Goal: Transaction & Acquisition: Download file/media

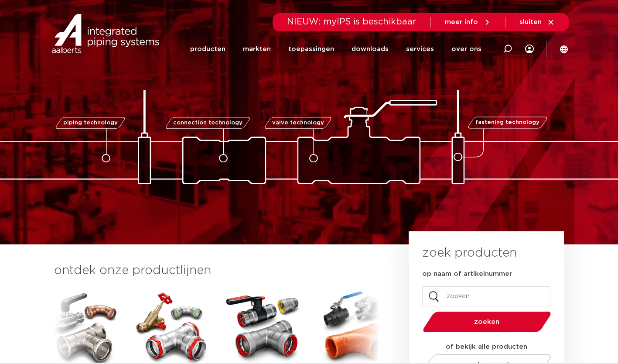
click at [371, 56] on link "downloads" at bounding box center [370, 48] width 37 height 35
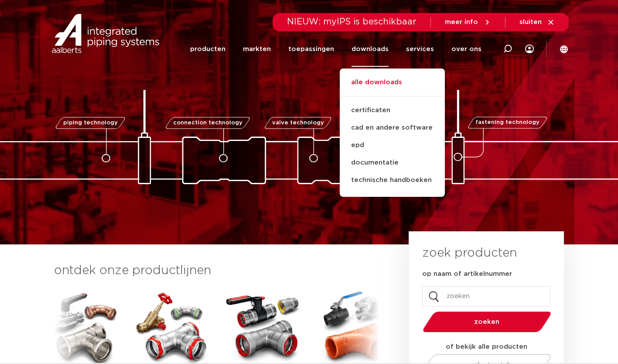
click at [363, 87] on link "alle downloads" at bounding box center [392, 86] width 105 height 19
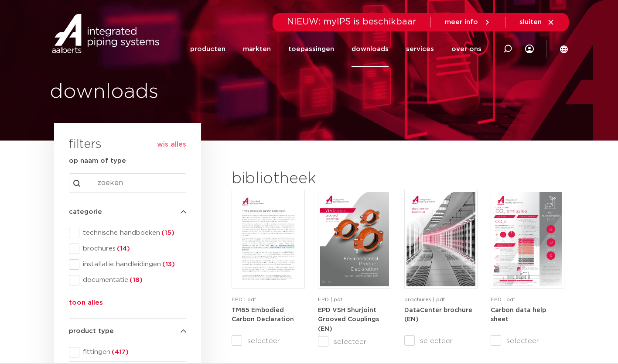
click at [113, 242] on ul "technische handboeken (15) brochures (14) installatie handleidingen (13) docume…" at bounding box center [127, 259] width 117 height 63
click at [120, 236] on span "technische handboeken (15)" at bounding box center [132, 233] width 107 height 9
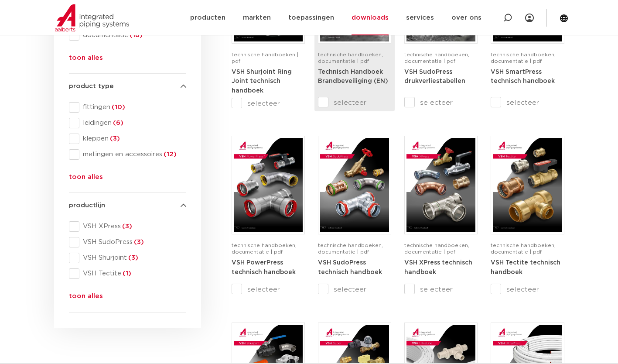
scroll to position [245, 0]
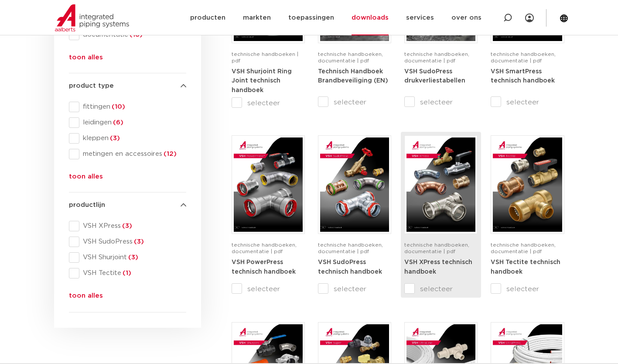
click at [444, 218] on img at bounding box center [441, 184] width 69 height 94
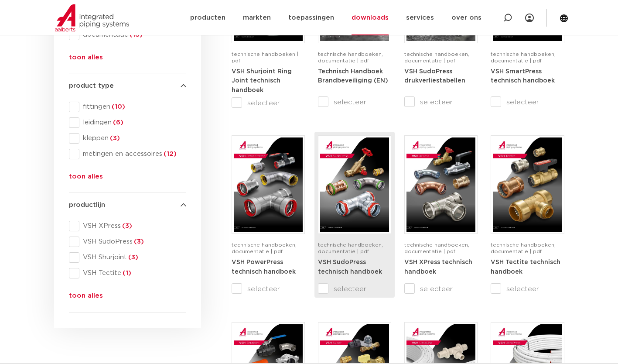
scroll to position [434, 0]
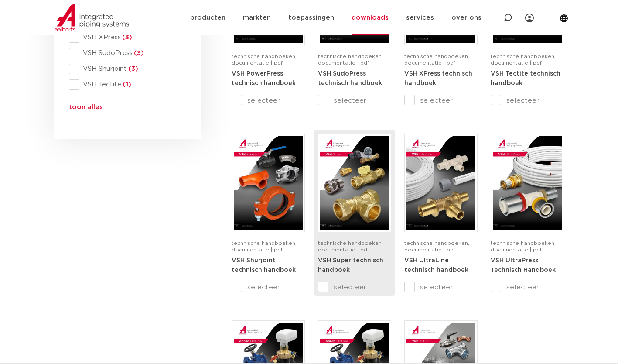
click at [357, 177] on img at bounding box center [354, 183] width 69 height 94
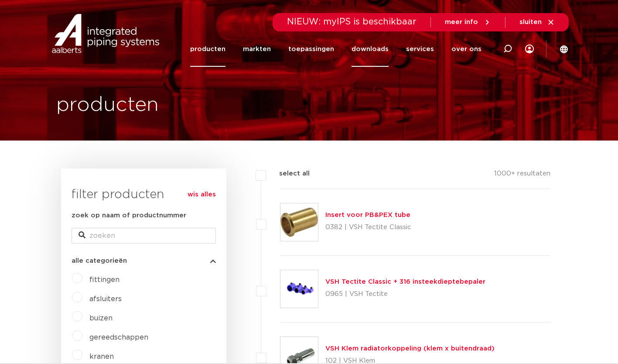
click at [379, 51] on link "downloads" at bounding box center [370, 48] width 37 height 35
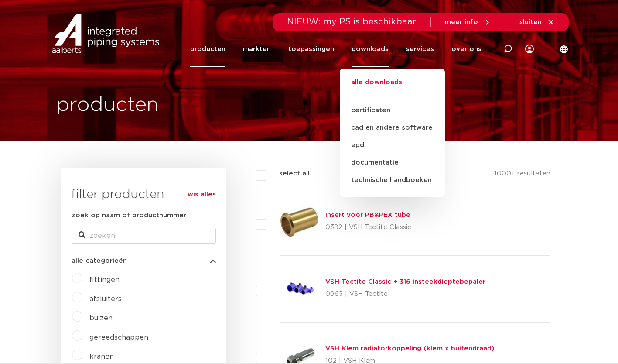
click at [366, 86] on link "alle downloads" at bounding box center [392, 86] width 105 height 19
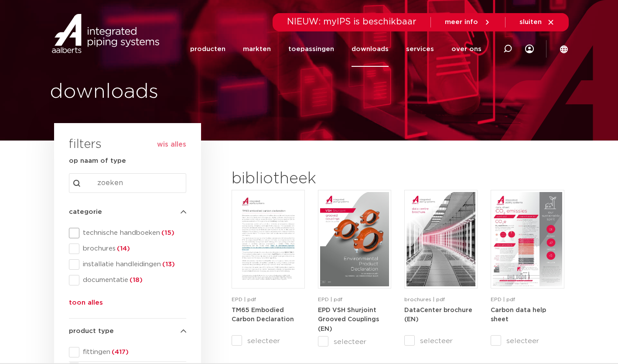
click at [79, 235] on span "technische handboeken (15)" at bounding box center [132, 233] width 107 height 9
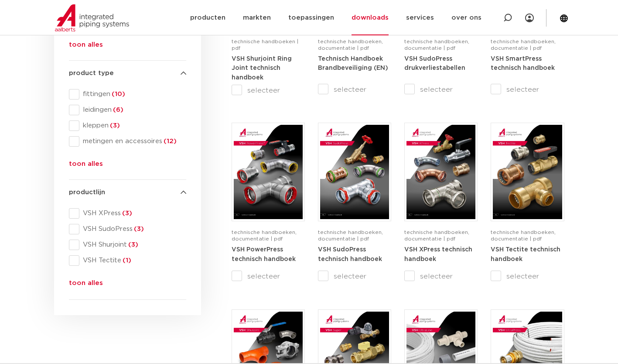
scroll to position [258, 0]
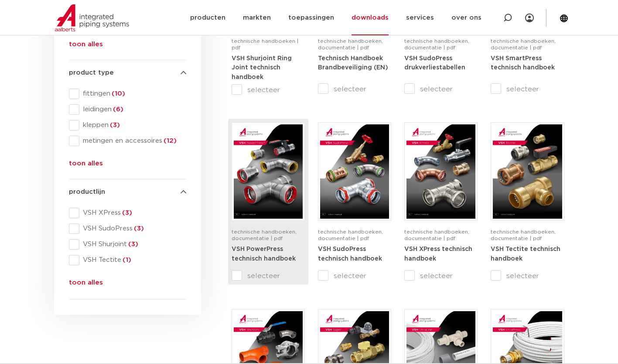
click at [278, 188] on img at bounding box center [268, 171] width 69 height 94
